Goal: Participate in discussion: Engage in conversation with other users on a specific topic

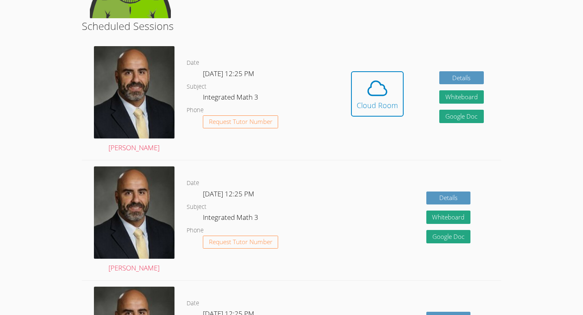
scroll to position [112, 0]
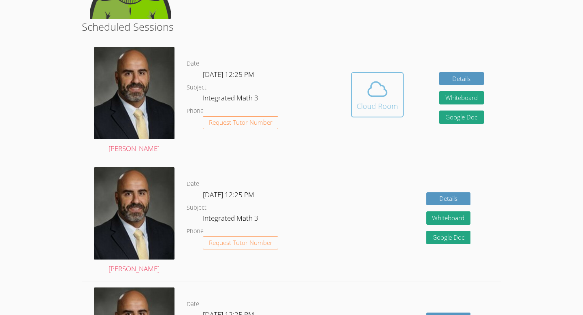
click at [379, 107] on div "Cloud Room" at bounding box center [377, 105] width 41 height 11
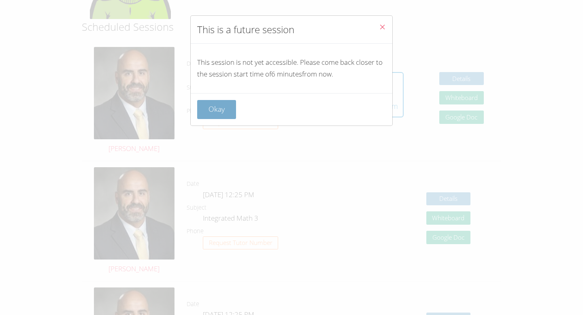
click at [219, 111] on button "Okay" at bounding box center [216, 109] width 39 height 19
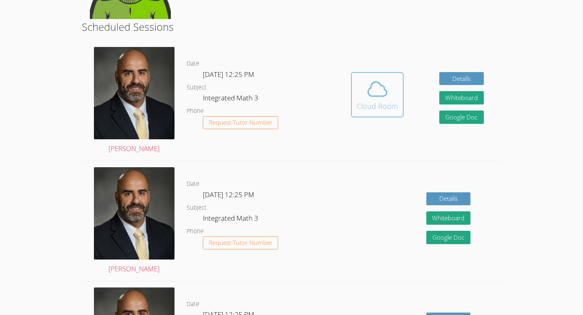
click at [387, 99] on icon at bounding box center [377, 89] width 23 height 23
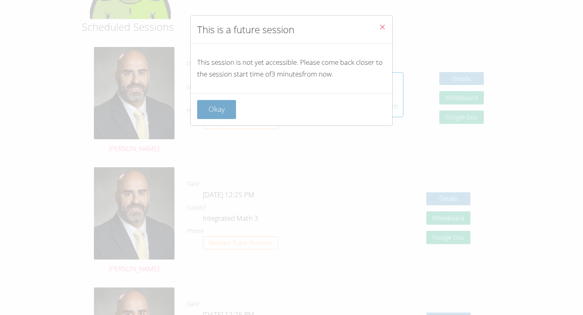
click at [200, 106] on button "Okay" at bounding box center [216, 109] width 39 height 19
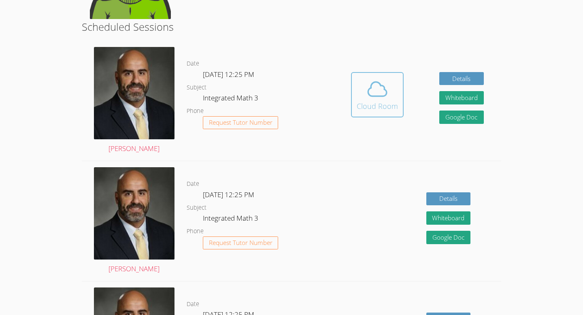
click at [374, 96] on icon at bounding box center [377, 89] width 19 height 14
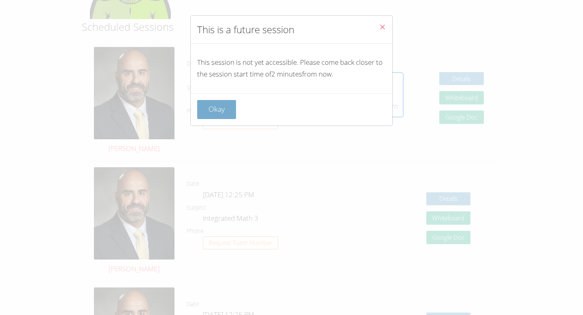
click at [226, 108] on button "Okay" at bounding box center [216, 109] width 39 height 19
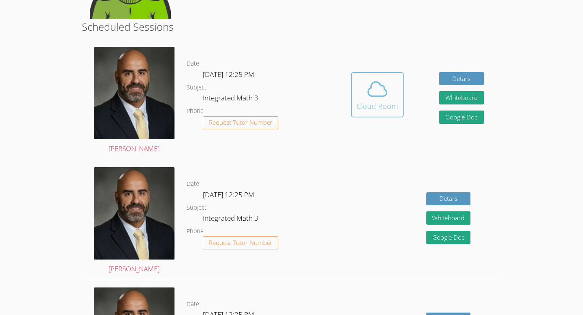
click at [367, 98] on icon at bounding box center [377, 89] width 23 height 23
click at [400, 93] on button "Cloud Room" at bounding box center [377, 94] width 53 height 45
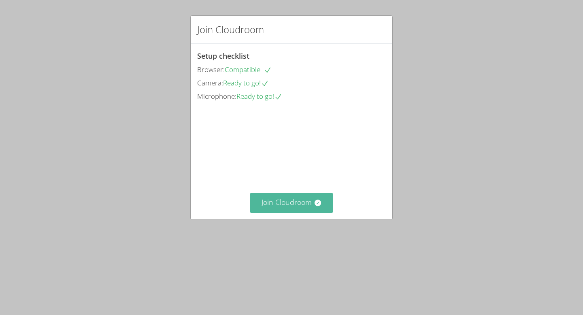
click at [317, 206] on icon at bounding box center [317, 203] width 6 height 6
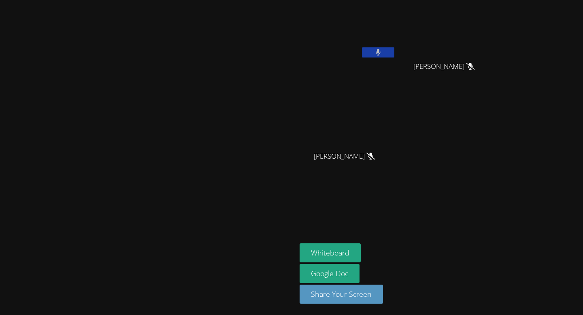
click at [381, 54] on icon at bounding box center [378, 52] width 5 height 7
click at [394, 51] on button at bounding box center [378, 52] width 32 height 10
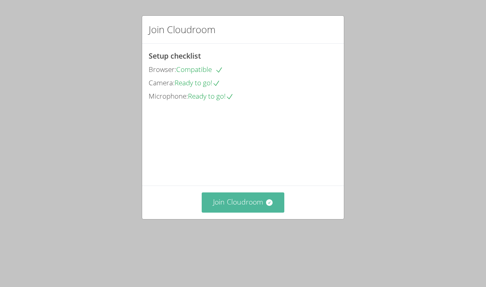
click at [225, 213] on button "Join Cloudroom" at bounding box center [243, 203] width 83 height 20
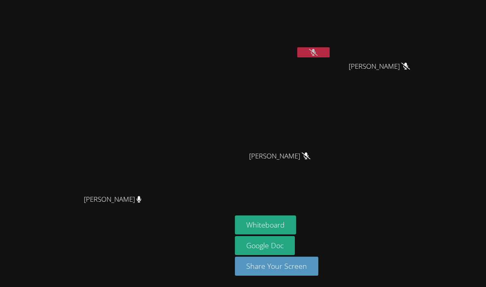
click at [317, 49] on icon at bounding box center [313, 52] width 9 height 7
click at [330, 49] on button at bounding box center [313, 52] width 32 height 10
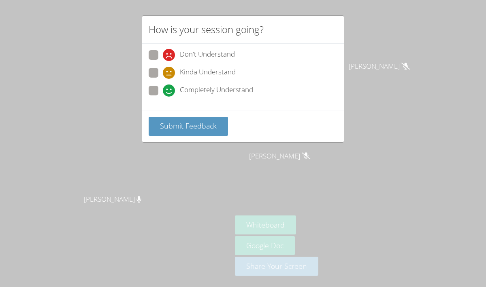
click at [163, 97] on span at bounding box center [163, 97] width 0 height 0
click at [163, 87] on input "Completely Understand" at bounding box center [166, 89] width 7 height 7
radio input "true"
click at [173, 123] on span "Submit Feedback" at bounding box center [188, 126] width 57 height 10
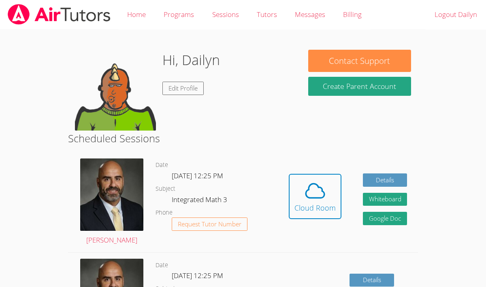
scroll to position [112, 0]
